Goal: Information Seeking & Learning: Learn about a topic

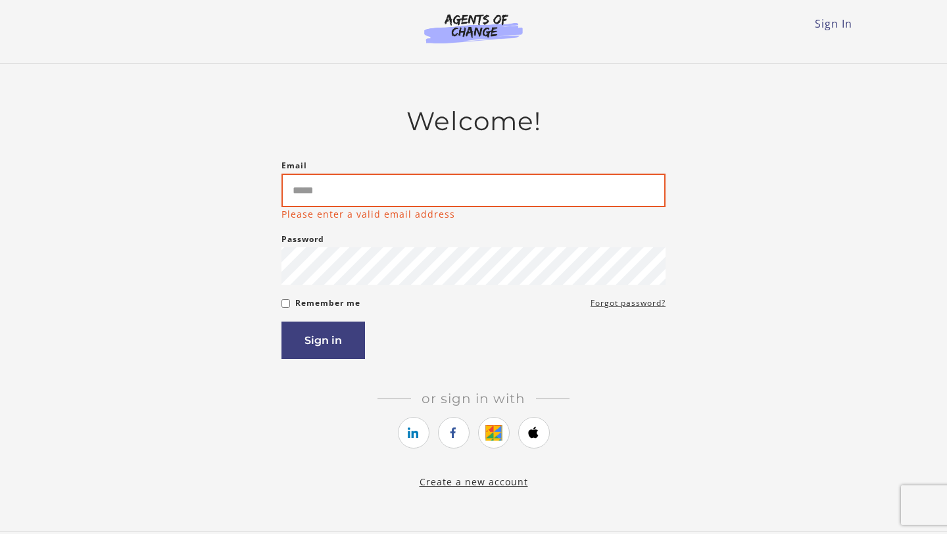
type input "**********"
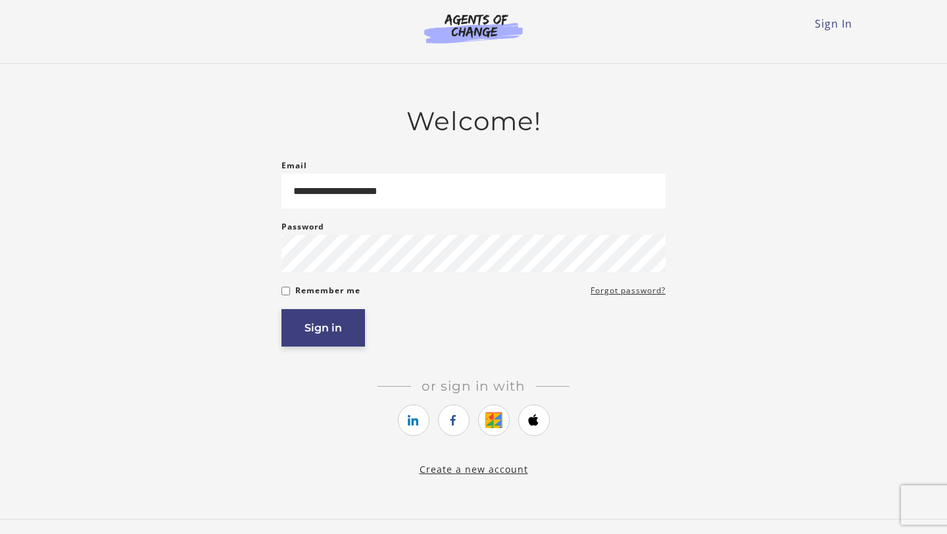
click at [339, 329] on button "Sign in" at bounding box center [322, 327] width 83 height 37
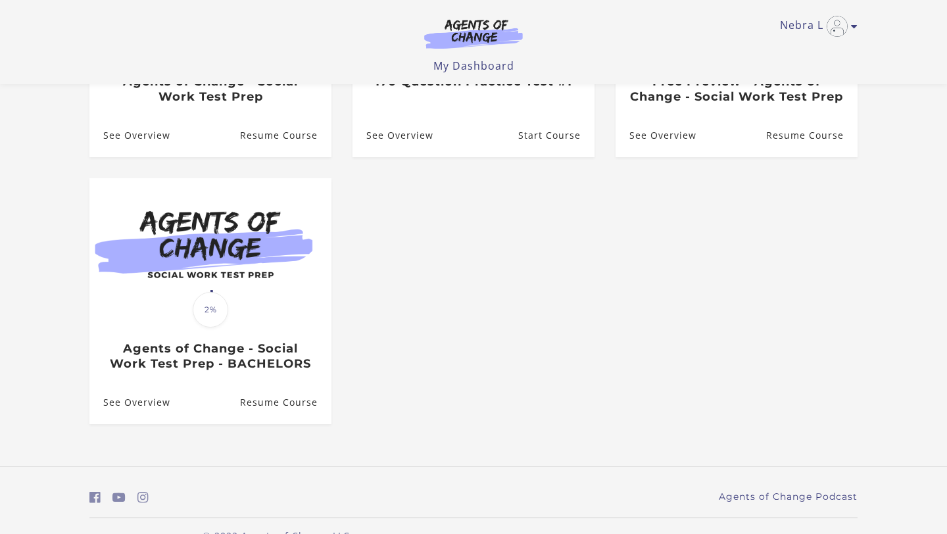
scroll to position [295, 0]
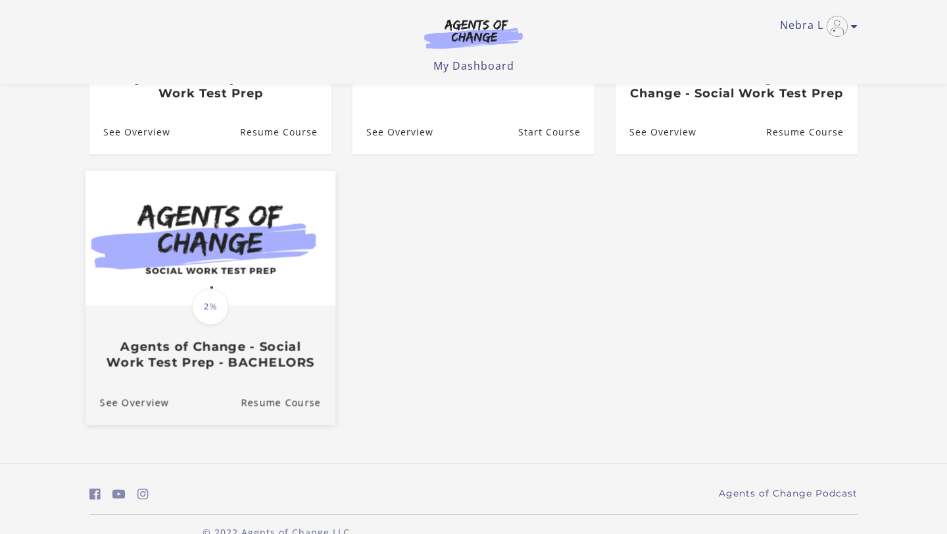
click at [293, 307] on div at bounding box center [210, 239] width 250 height 136
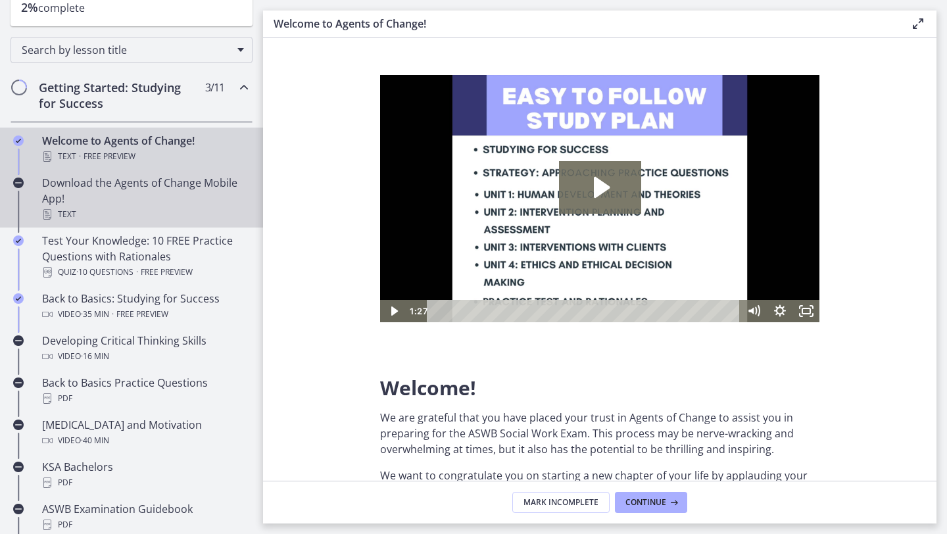
scroll to position [185, 0]
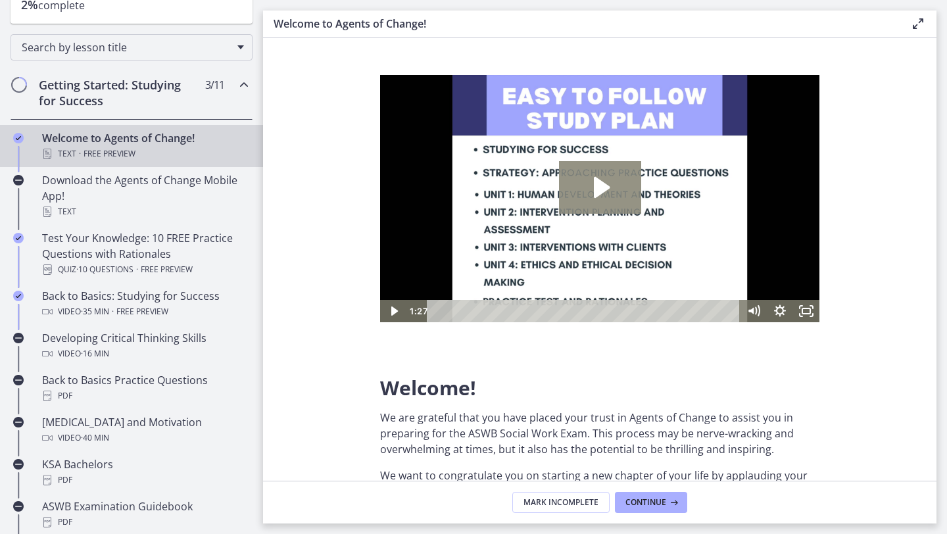
click at [615, 213] on icon "Play Video: c1o6hcmjueu5qasqsu00.mp4" at bounding box center [600, 187] width 82 height 53
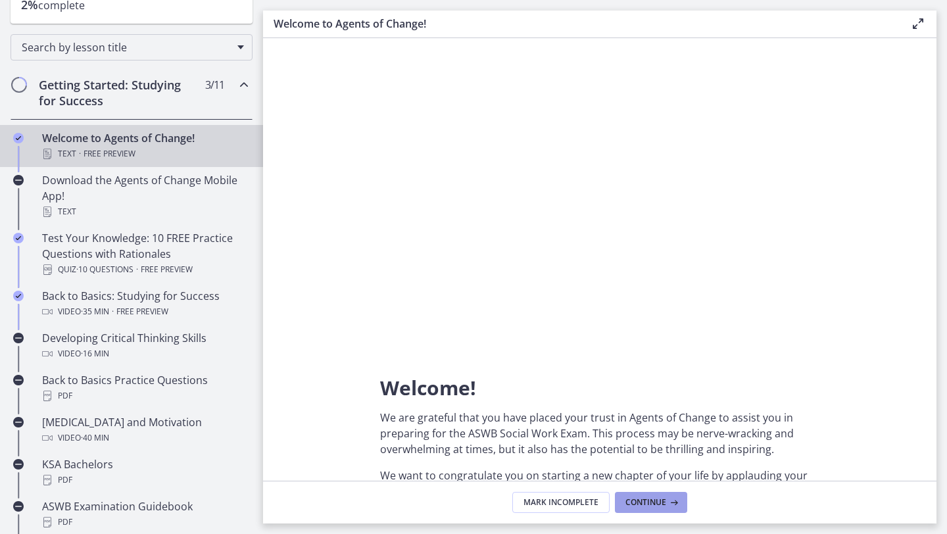
click at [640, 502] on span "Continue" at bounding box center [645, 502] width 41 height 11
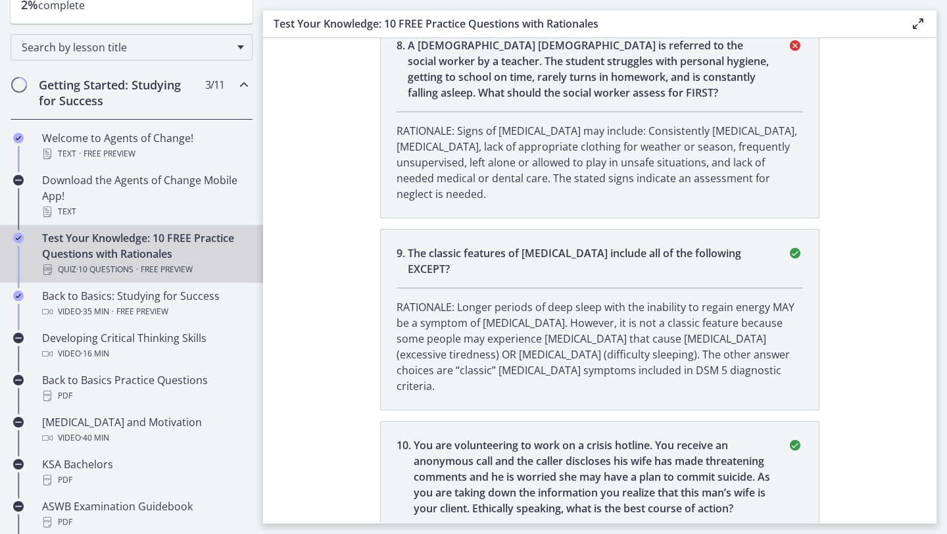
scroll to position [1871, 0]
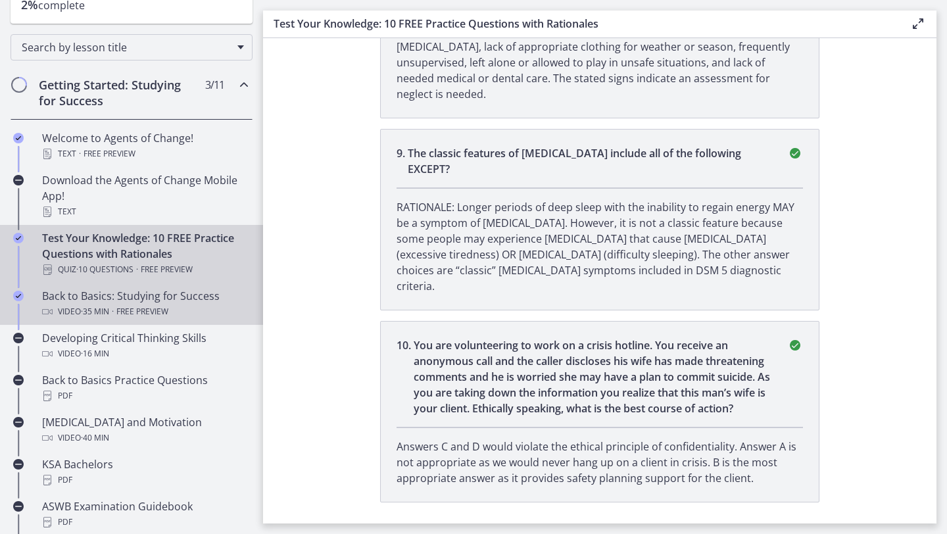
click at [185, 305] on div "Video · 35 min · Free preview" at bounding box center [144, 312] width 205 height 16
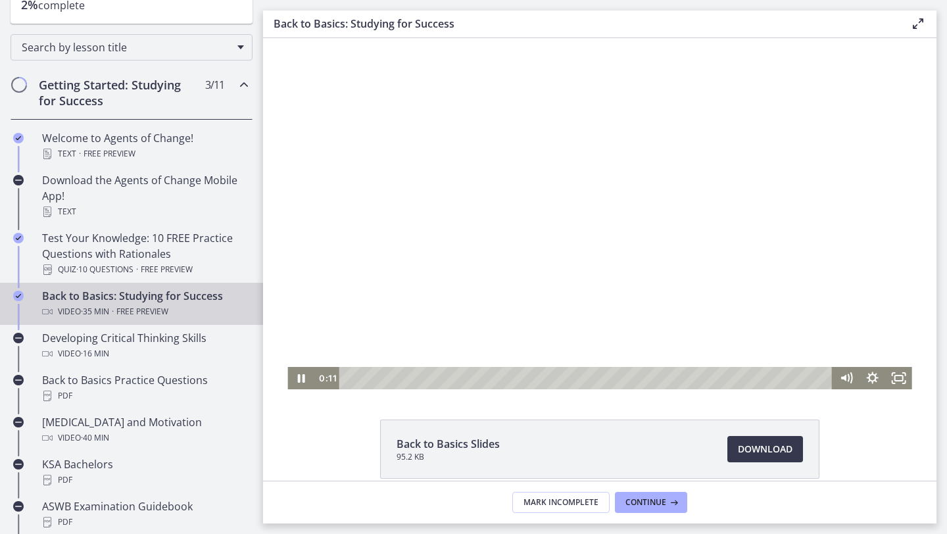
click at [561, 375] on div "Playbar" at bounding box center [587, 378] width 477 height 22
click at [636, 375] on div "21:18" at bounding box center [587, 378] width 477 height 22
click at [609, 375] on div "19:15" at bounding box center [587, 378] width 477 height 22
click at [596, 377] on div "18:26" at bounding box center [587, 378] width 477 height 22
click at [604, 379] on div "18:55" at bounding box center [587, 378] width 477 height 22
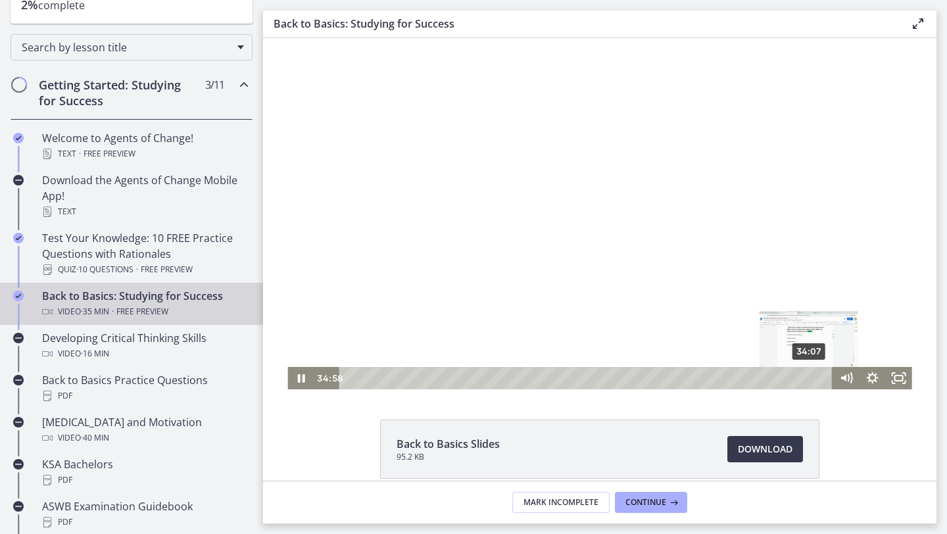
click at [809, 377] on div "34:07" at bounding box center [587, 378] width 477 height 22
click at [297, 380] on icon "Pause" at bounding box center [300, 378] width 7 height 9
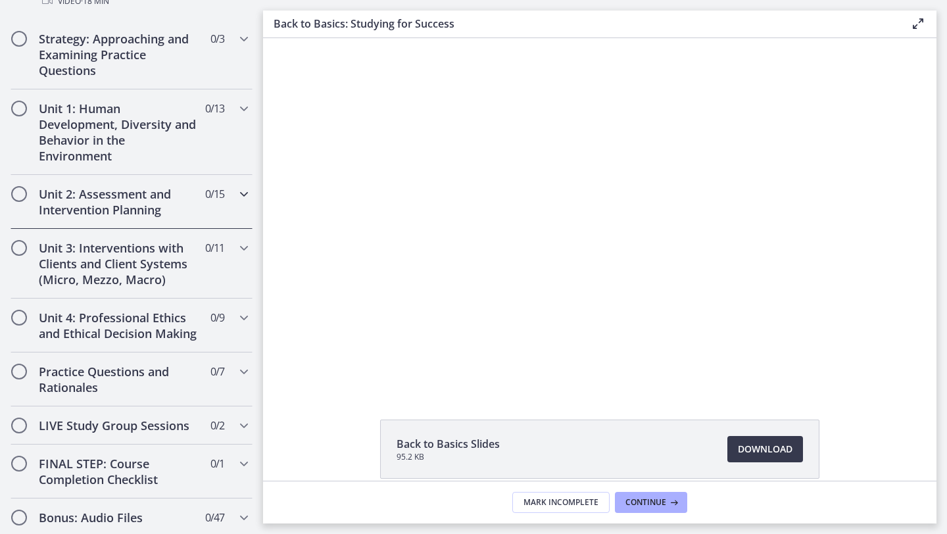
scroll to position [804, 0]
click at [241, 110] on icon "Chapters" at bounding box center [244, 110] width 16 height 16
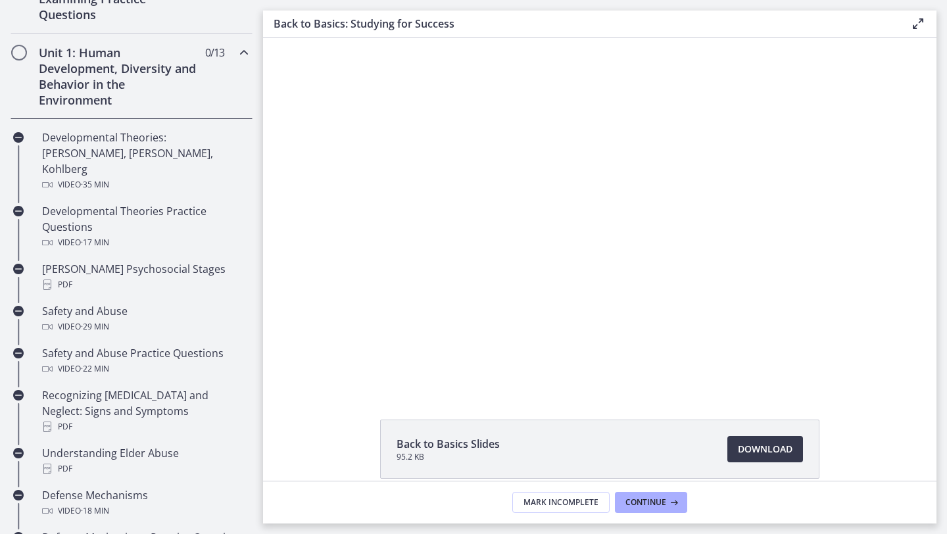
scroll to position [341, 0]
click at [650, 494] on button "Continue" at bounding box center [651, 502] width 72 height 21
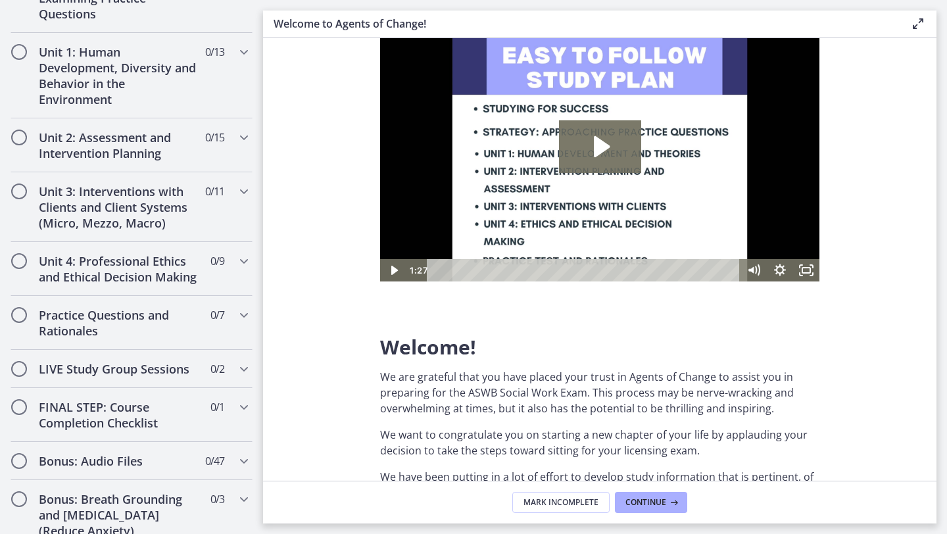
scroll to position [46, 0]
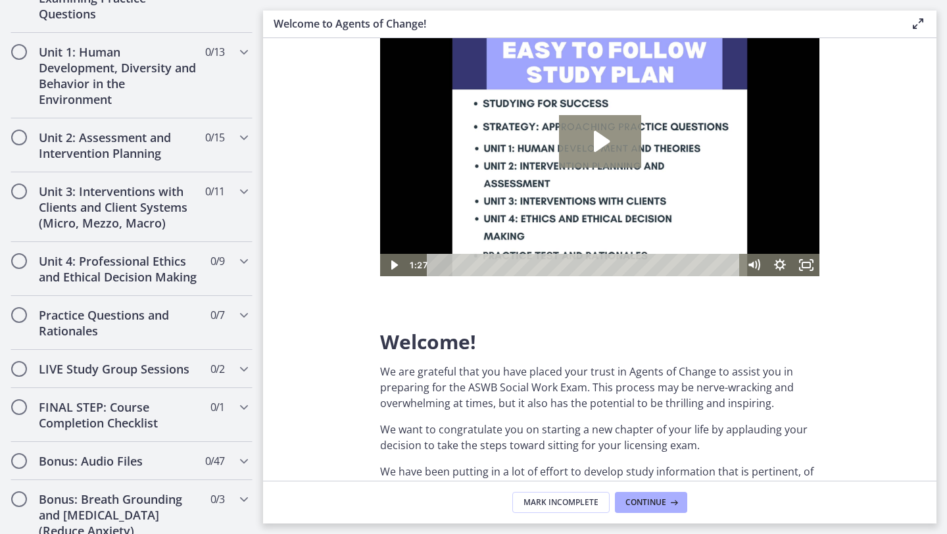
click at [600, 133] on icon "Play Video: c1o6hcmjueu5qasqsu00.mp4" at bounding box center [600, 141] width 82 height 53
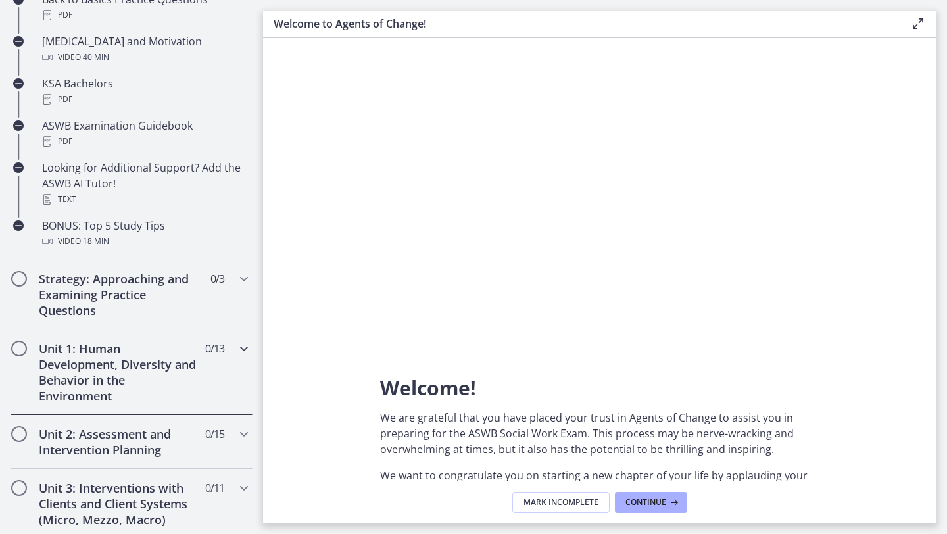
scroll to position [561, 0]
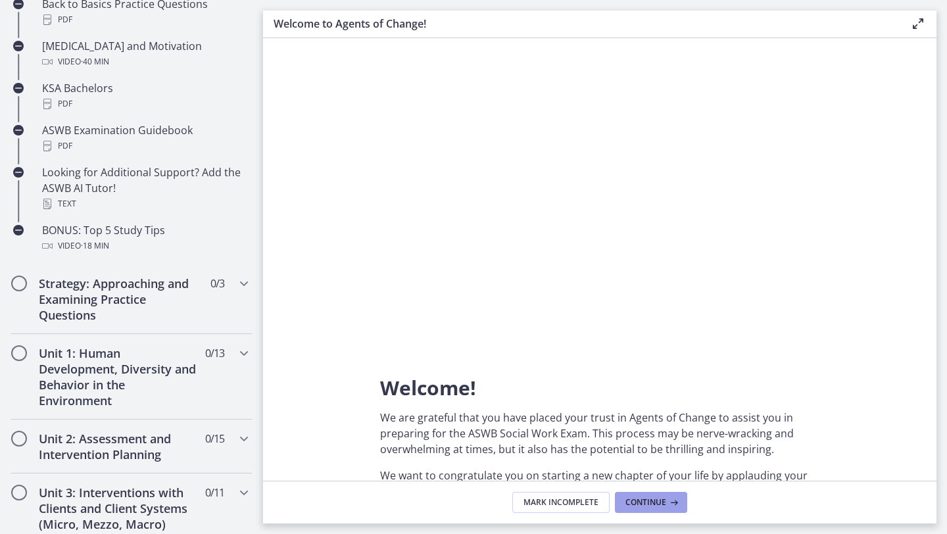
click at [632, 498] on span "Continue" at bounding box center [645, 502] width 41 height 11
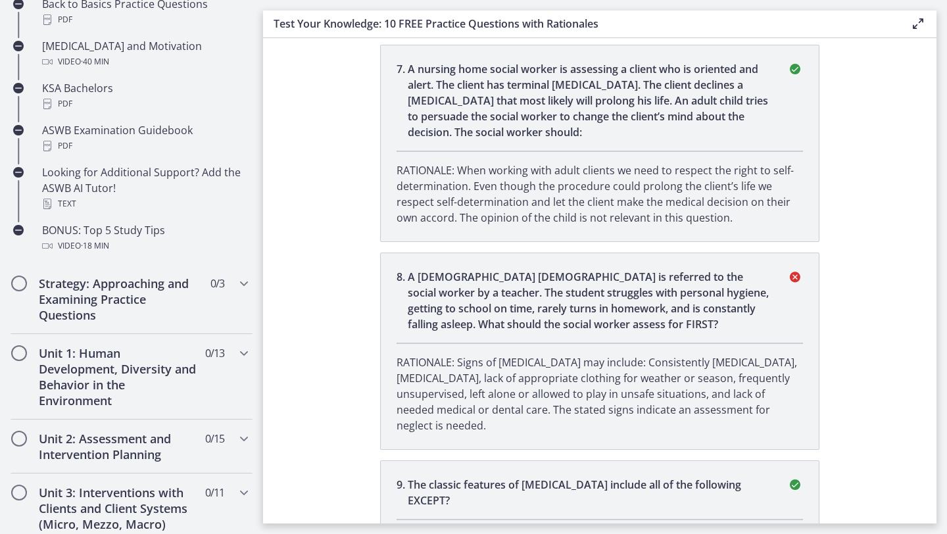
scroll to position [1871, 0]
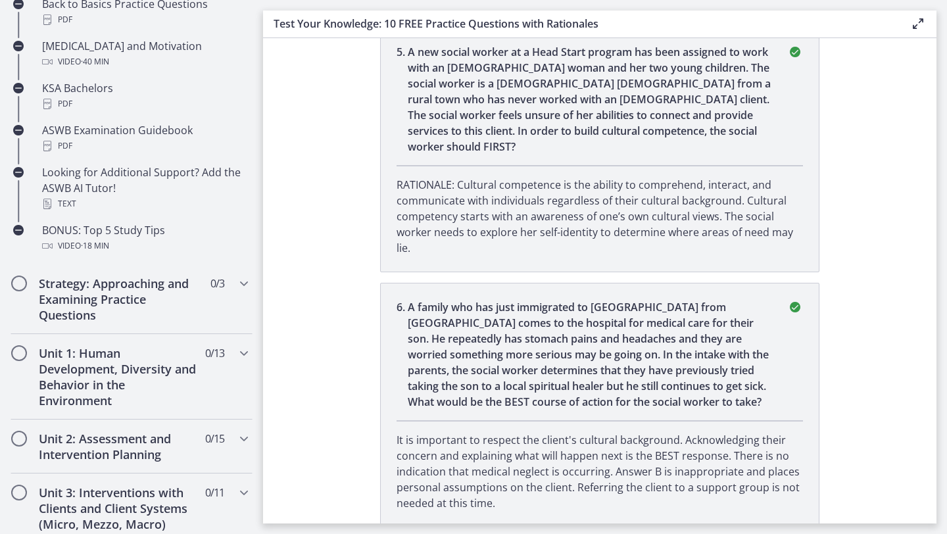
scroll to position [1016, 0]
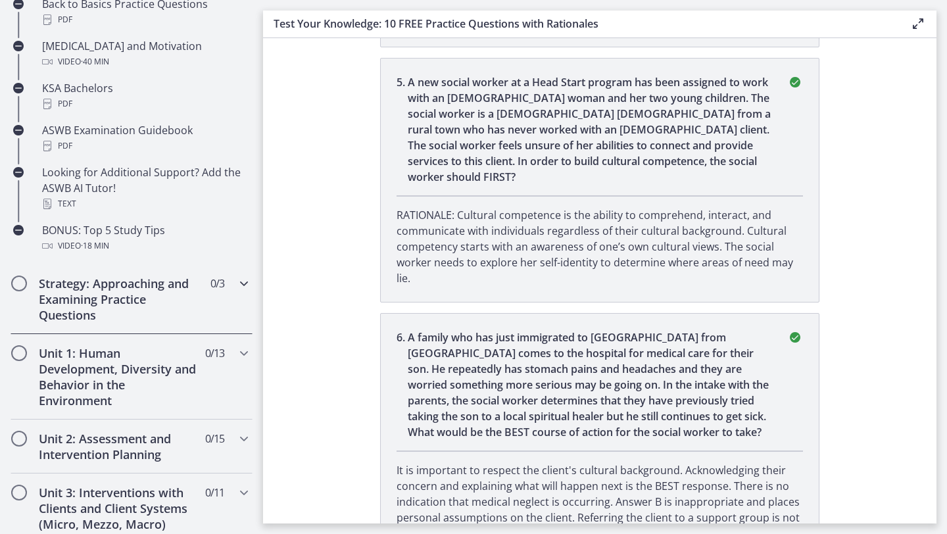
click at [221, 279] on span "0 / 3 Completed" at bounding box center [217, 283] width 14 height 16
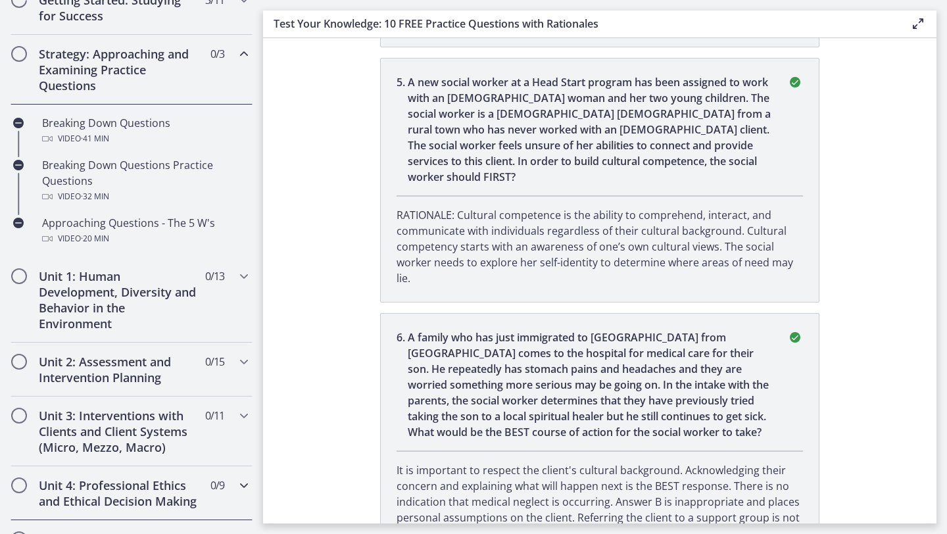
scroll to position [253, 0]
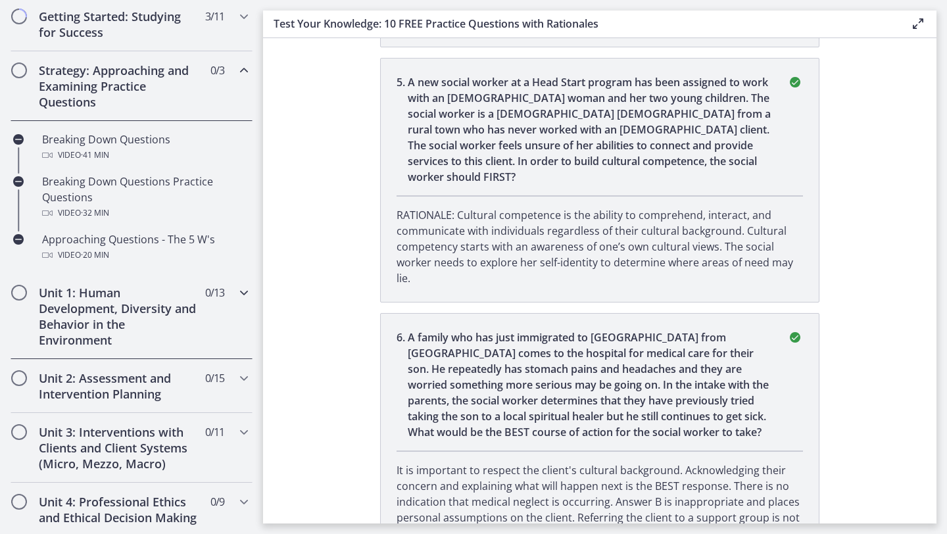
click at [22, 288] on span "Chapters" at bounding box center [18, 292] width 13 height 13
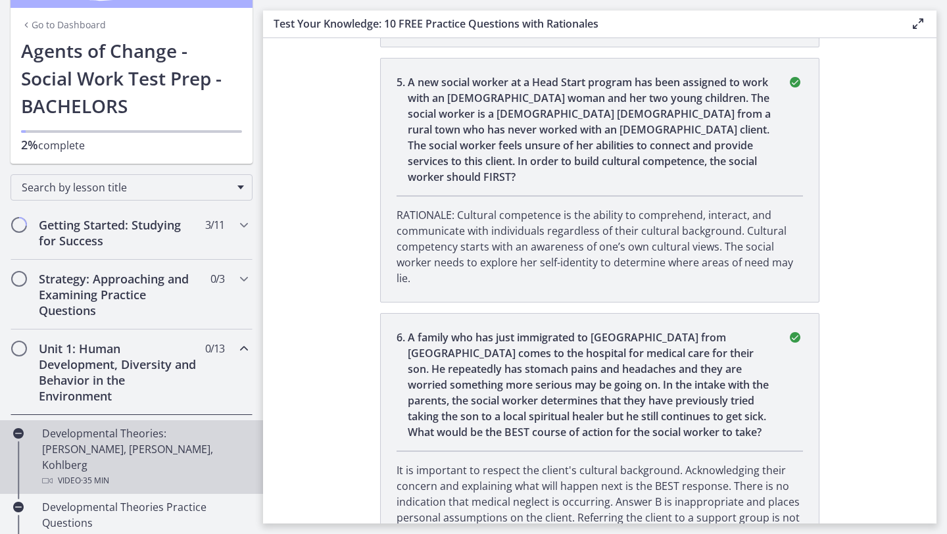
scroll to position [53, 0]
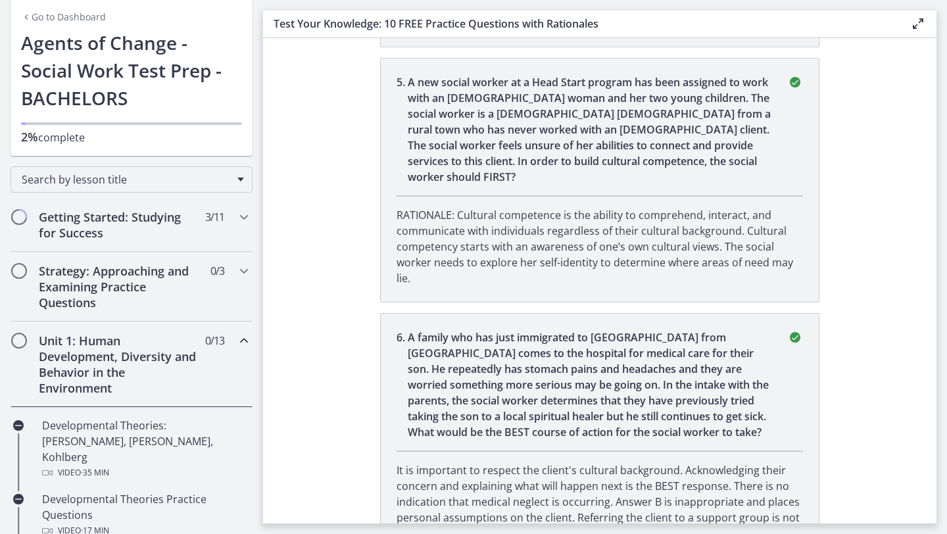
click at [118, 339] on h2 "Unit 1: Human Development, Diversity and Behavior in the Environment" at bounding box center [119, 364] width 160 height 63
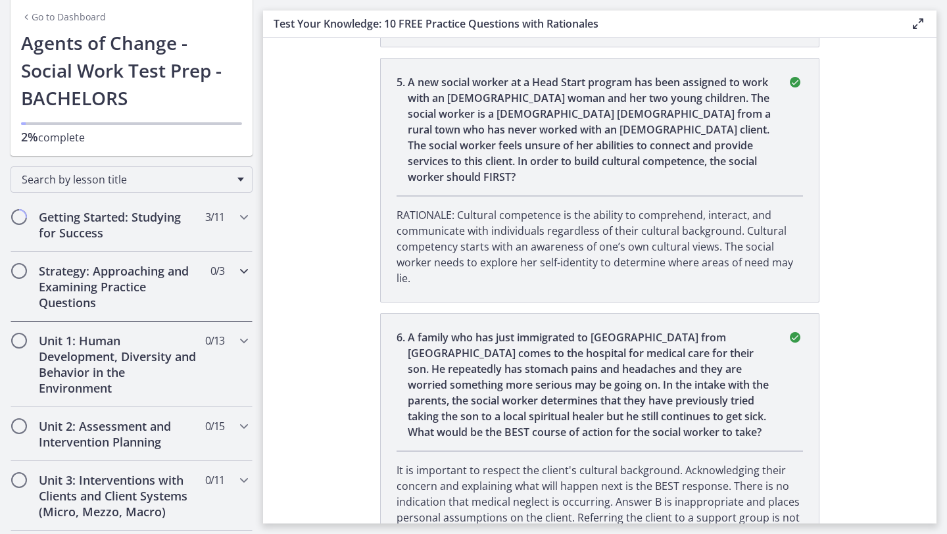
click at [210, 280] on div "Strategy: Approaching and Examining Practice Questions 0 / 3 Completed" at bounding box center [132, 287] width 242 height 70
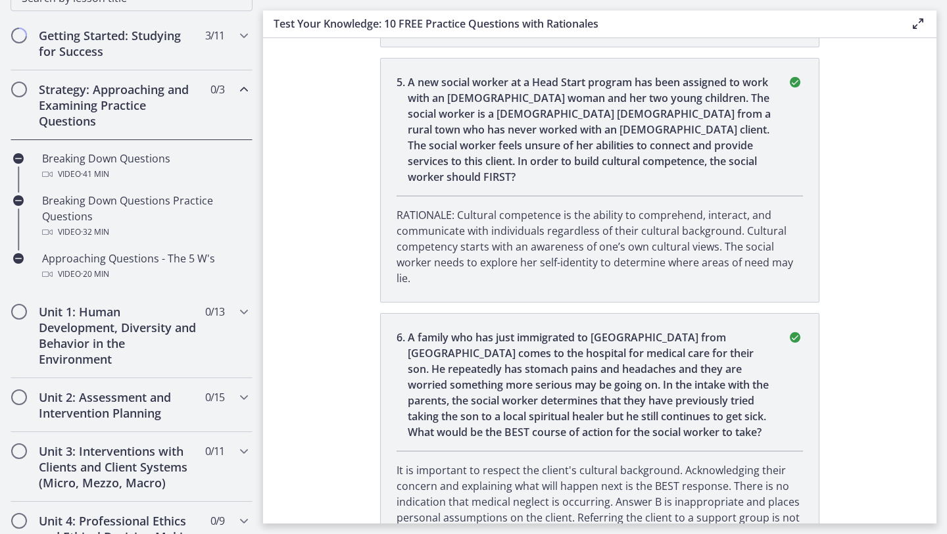
scroll to position [236, 0]
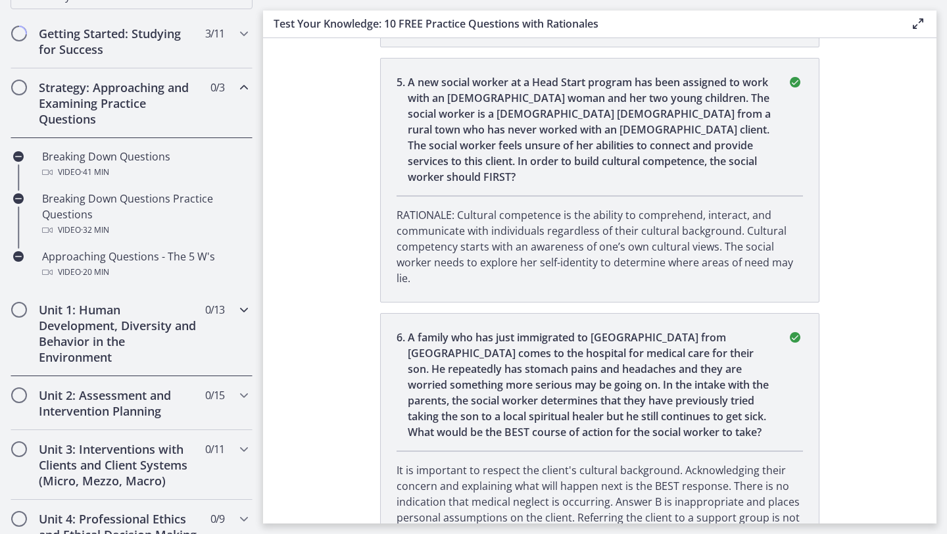
click at [240, 308] on icon "Chapters" at bounding box center [244, 310] width 16 height 16
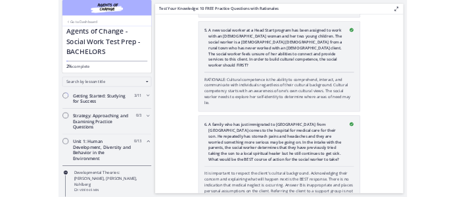
scroll to position [0, 0]
